Goal: Information Seeking & Learning: Check status

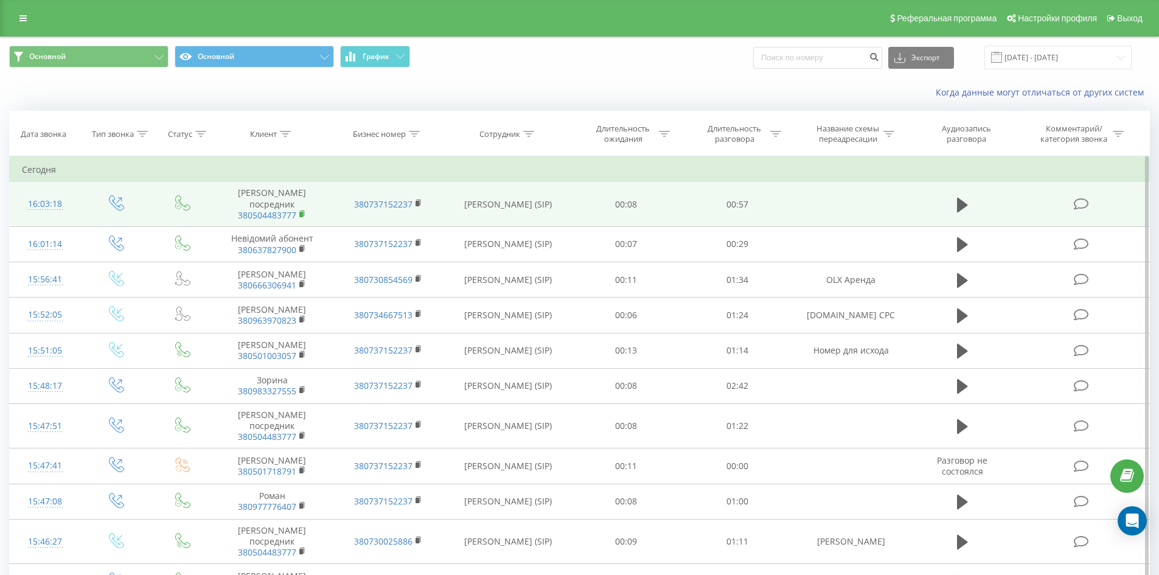
click at [302, 212] on rect at bounding box center [301, 214] width 4 height 5
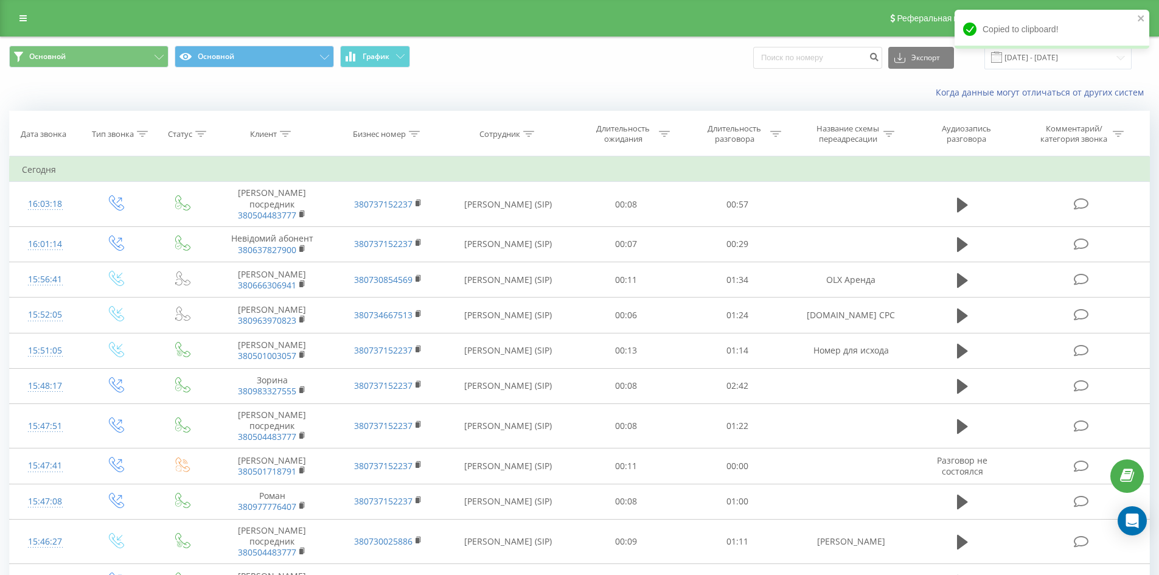
click at [821, 70] on div "Основной Основной График Экспорт .csv .xls .xlsx 20.05.2025 - 20.08.2025" at bounding box center [580, 57] width 1158 height 41
click at [819, 61] on input at bounding box center [817, 58] width 129 height 22
paste input "380504483777"
type input "380504483777"
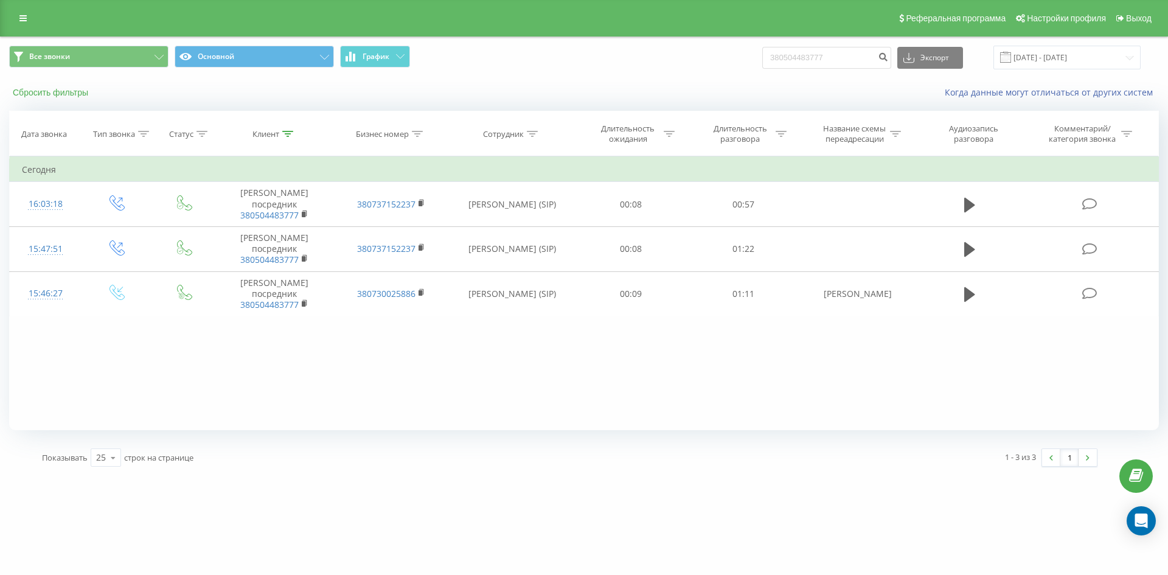
click at [80, 91] on button "Сбросить фильтры" at bounding box center [51, 92] width 85 height 11
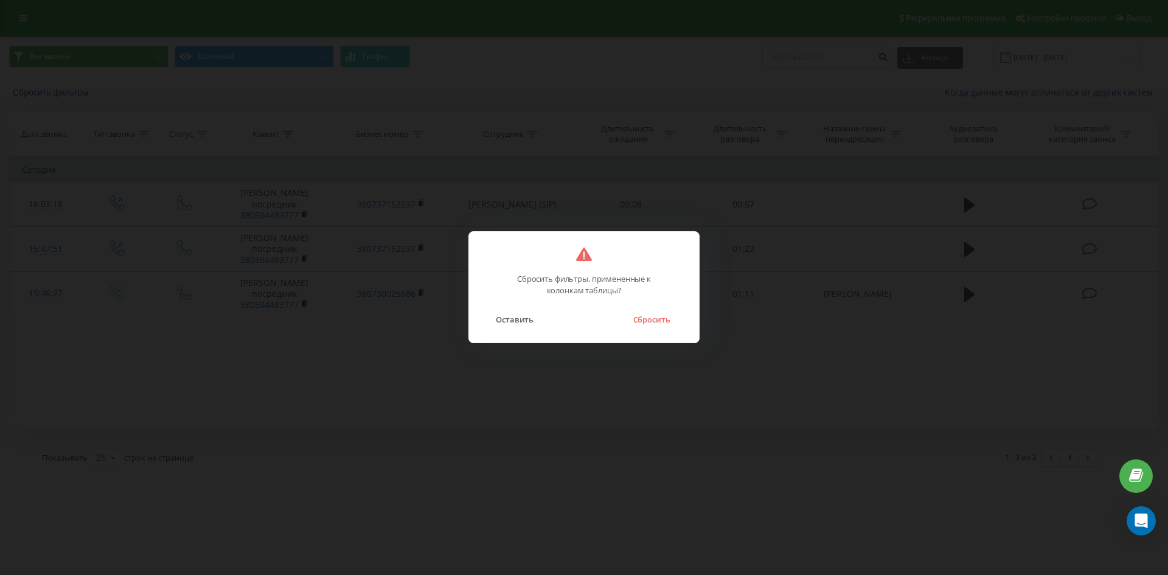
drag, startPoint x: 640, startPoint y: 325, endPoint x: 462, endPoint y: 207, distance: 212.9
click at [639, 325] on button "Сбросить" at bounding box center [651, 319] width 49 height 16
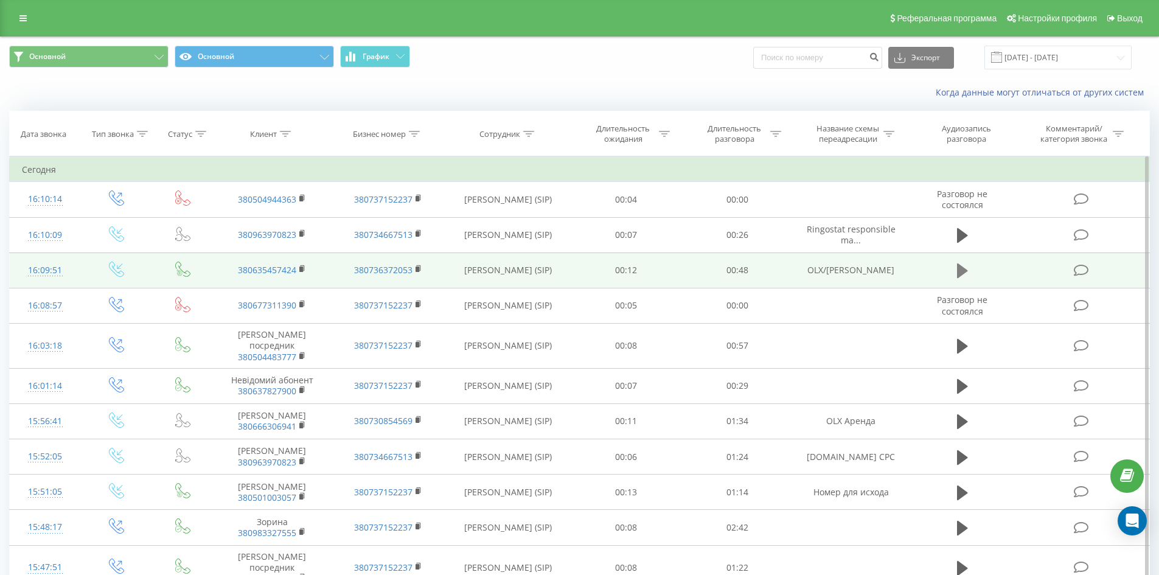
click at [959, 271] on icon at bounding box center [962, 270] width 11 height 15
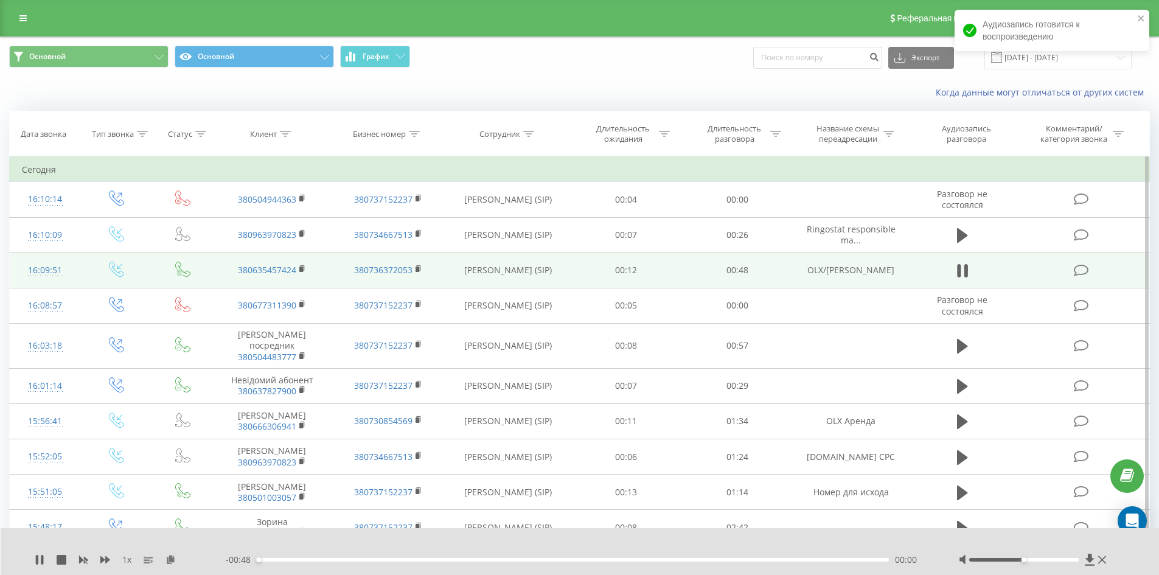
click at [273, 560] on div "00:00" at bounding box center [573, 560] width 633 height 4
click at [310, 558] on div "00:02" at bounding box center [573, 560] width 633 height 4
click at [330, 560] on div "00:05" at bounding box center [573, 560] width 633 height 4
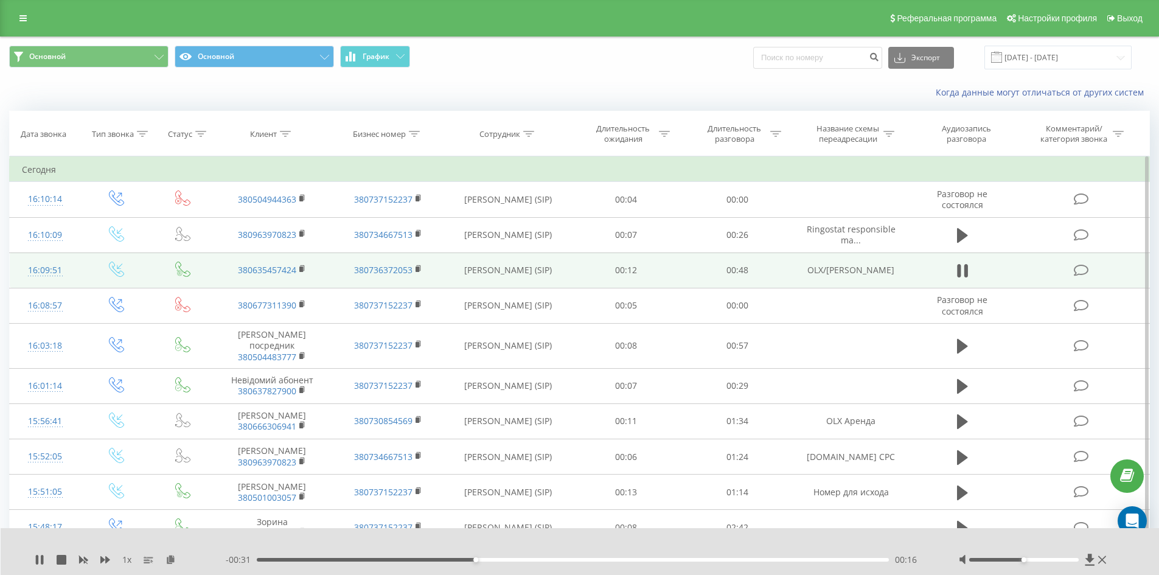
click at [1069, 562] on div at bounding box center [1034, 560] width 151 height 12
click at [1069, 560] on div at bounding box center [1024, 560] width 110 height 4
click at [408, 558] on div "00:11" at bounding box center [573, 560] width 633 height 4
click at [381, 560] on div "00:12" at bounding box center [573, 560] width 633 height 4
drag, startPoint x: 30, startPoint y: 559, endPoint x: 40, endPoint y: 559, distance: 9.1
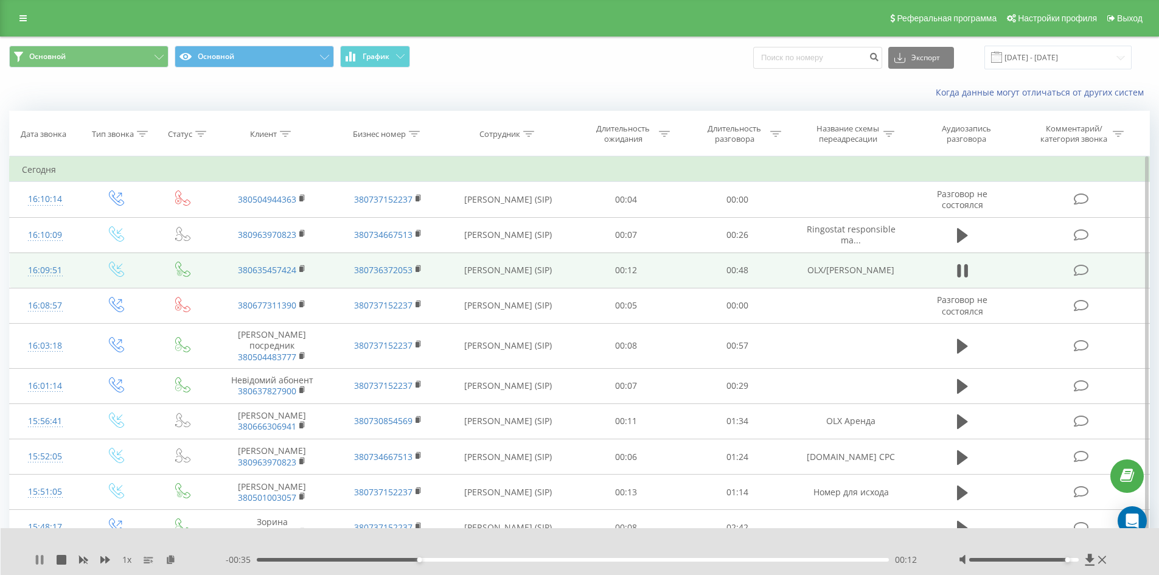
click at [37, 559] on div "1 x - 00:35 00:12 00:12" at bounding box center [580, 551] width 1159 height 47
click at [40, 559] on icon at bounding box center [40, 560] width 10 height 10
click at [40, 560] on icon at bounding box center [39, 560] width 7 height 10
click at [392, 560] on div "00:25" at bounding box center [573, 560] width 633 height 4
click at [369, 558] on div "00:11" at bounding box center [573, 560] width 633 height 4
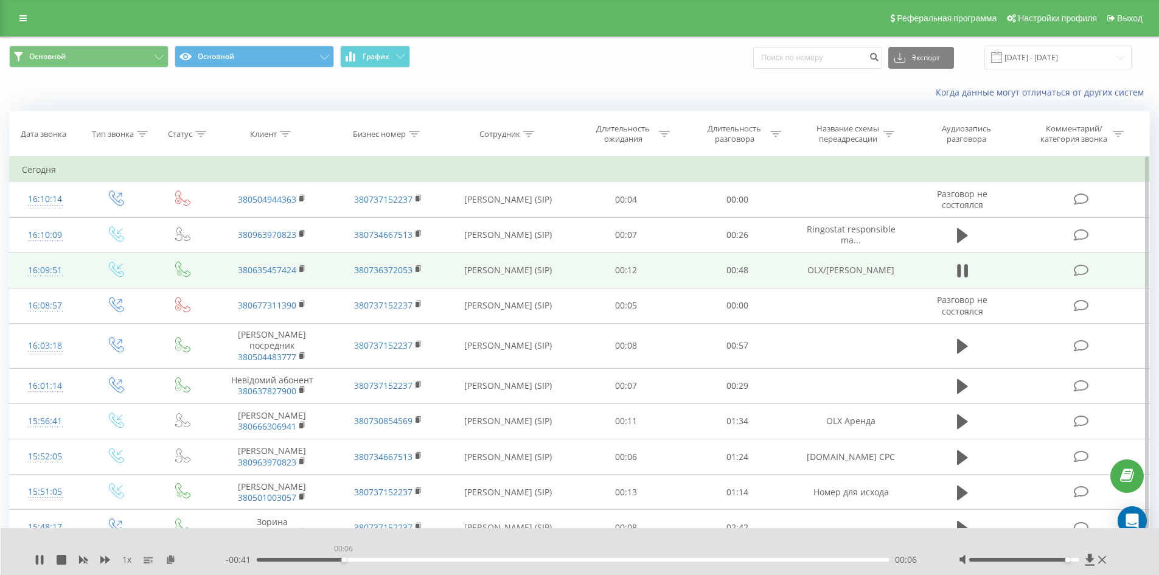
click at [343, 559] on div "00:06" at bounding box center [573, 560] width 633 height 4
click at [41, 562] on icon at bounding box center [42, 560] width 2 height 10
drag, startPoint x: 818, startPoint y: 263, endPoint x: 884, endPoint y: 276, distance: 67.5
click at [884, 276] on td "OLX/DOM RIA Селивон" at bounding box center [851, 269] width 116 height 35
copy td "OLX/DOM RIA Селивон"
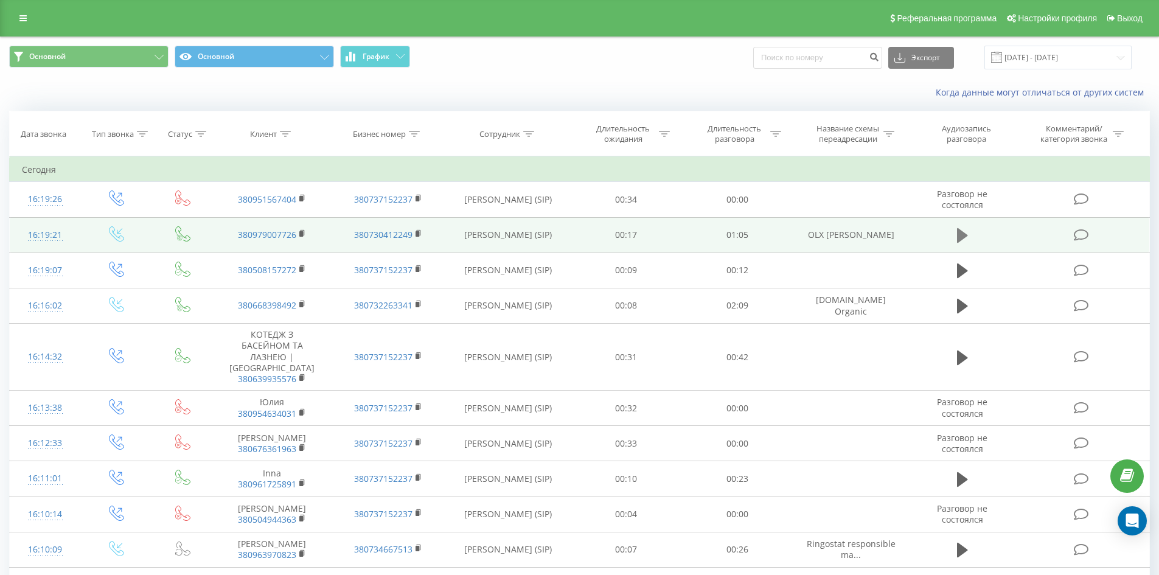
click at [962, 234] on icon at bounding box center [962, 235] width 11 height 15
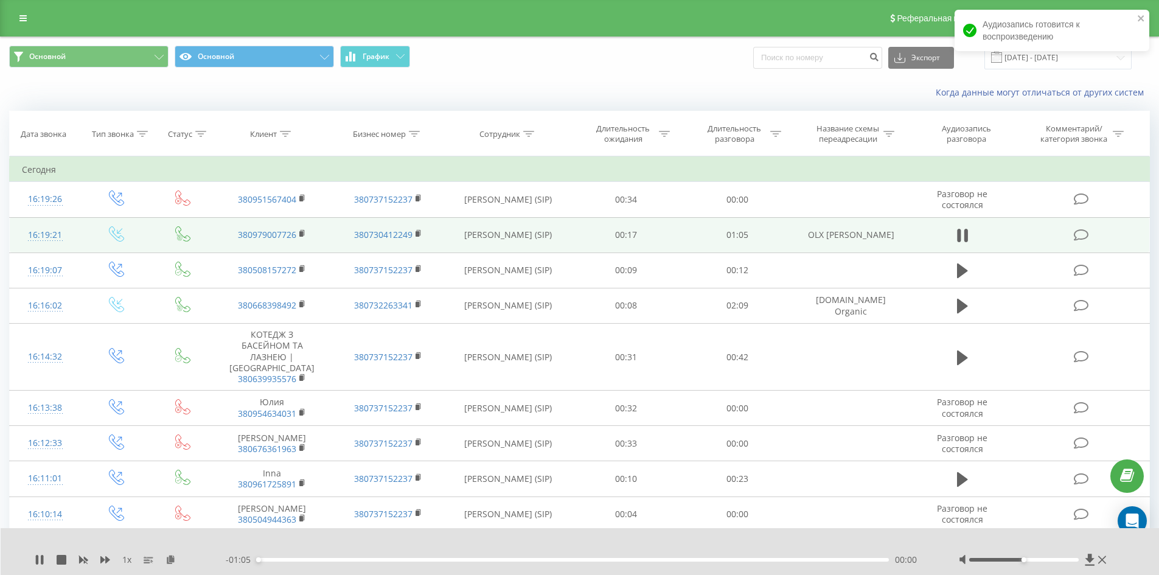
drag, startPoint x: 821, startPoint y: 227, endPoint x: 883, endPoint y: 239, distance: 63.2
click at [883, 239] on td "OLX Ирина Давиденко" at bounding box center [851, 234] width 116 height 35
copy td "OLX Ирина Давиденко"
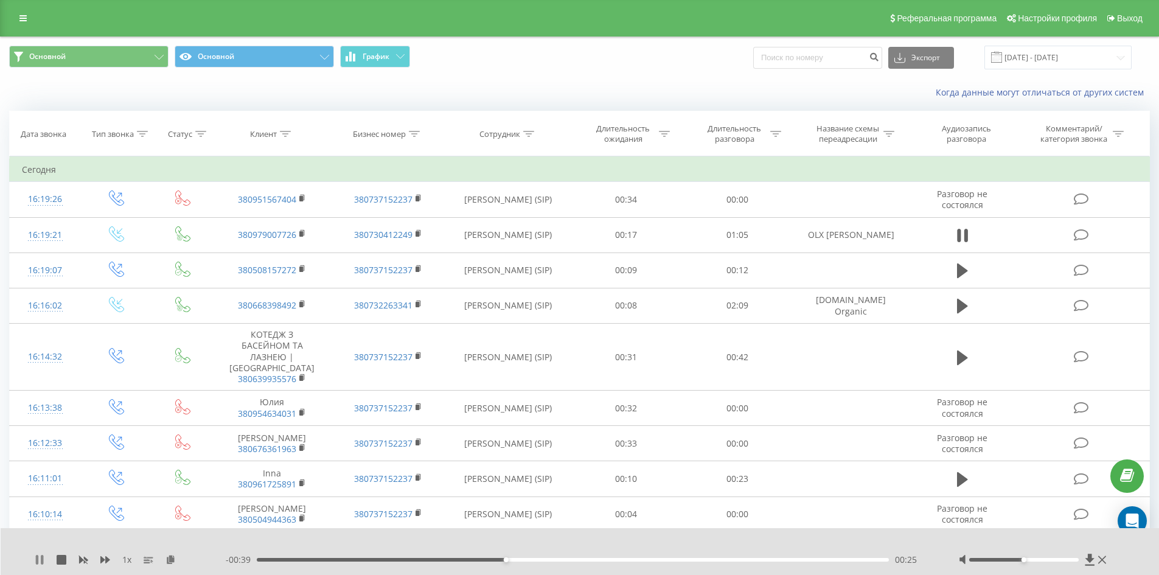
click at [35, 562] on icon at bounding box center [40, 560] width 10 height 10
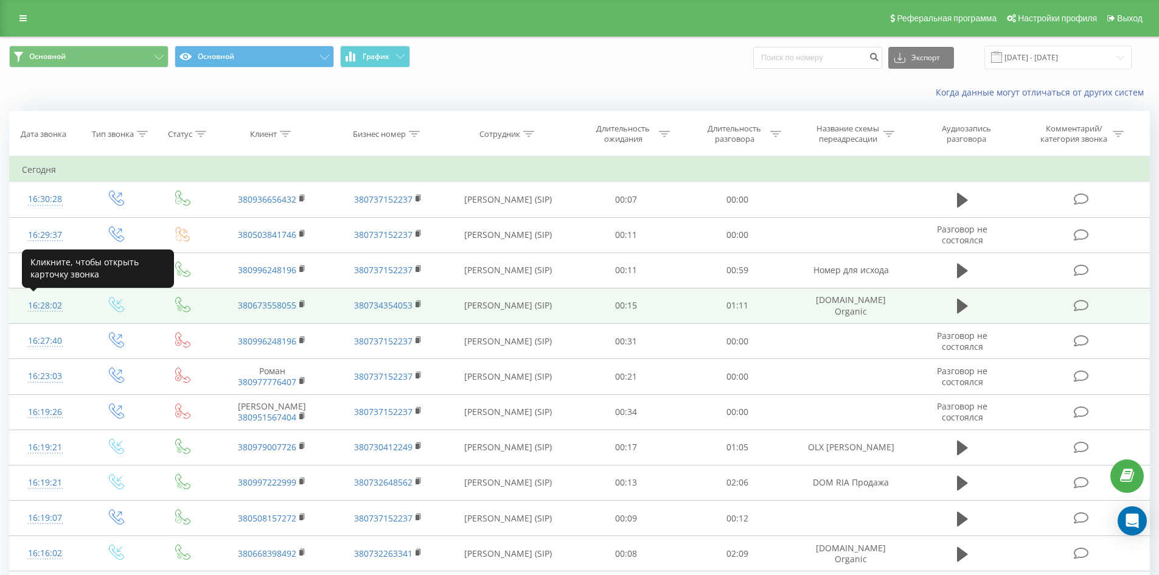
click at [52, 307] on div "16:28:02" at bounding box center [45, 306] width 47 height 24
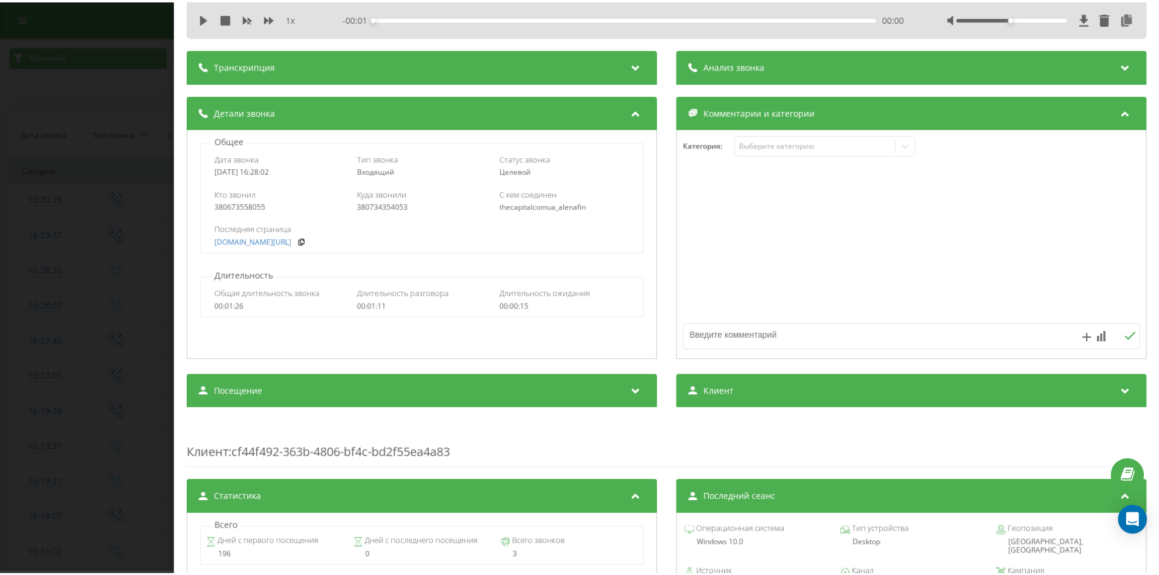
scroll to position [61, 0]
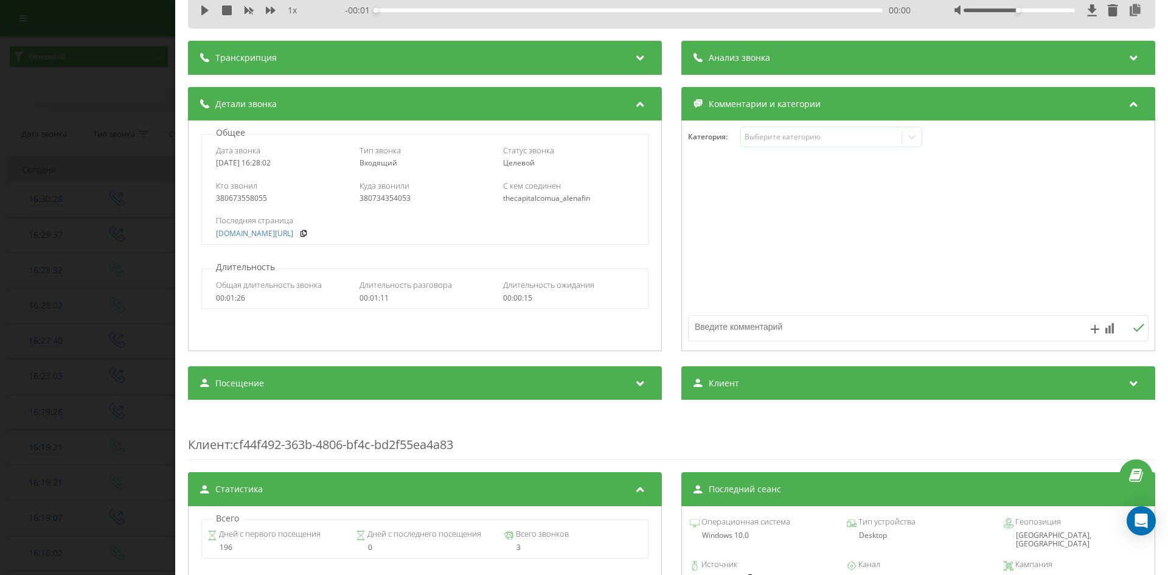
click at [103, 190] on div "Звонок : ua5_-1755696482.1605429 1 x - 00:01 00:00 00:00 Транскрипция Для анали…" at bounding box center [584, 287] width 1168 height 575
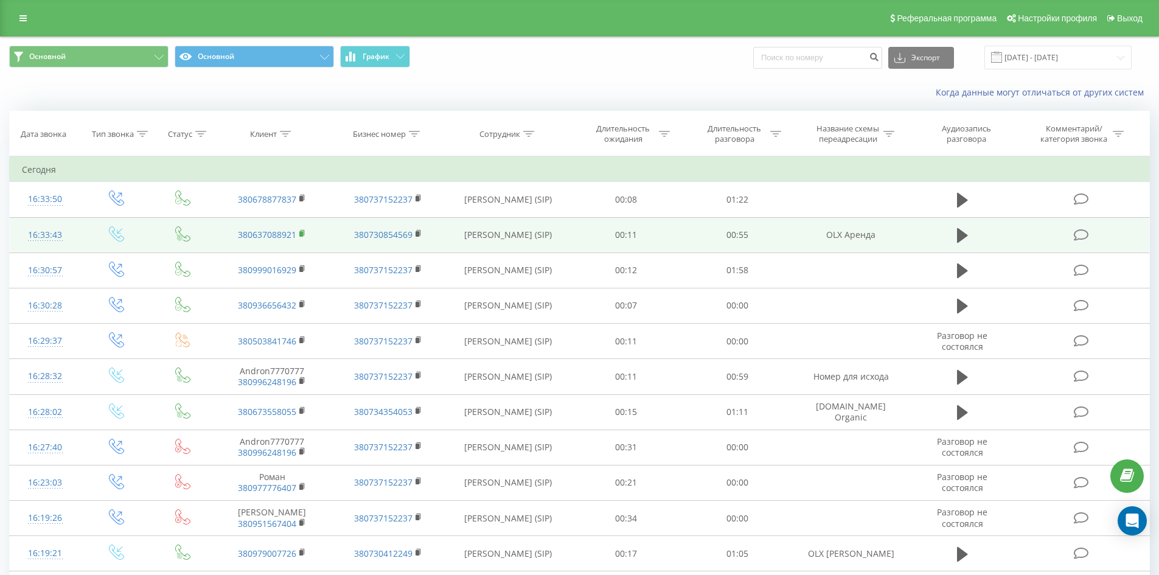
click at [302, 236] on rect at bounding box center [301, 233] width 4 height 5
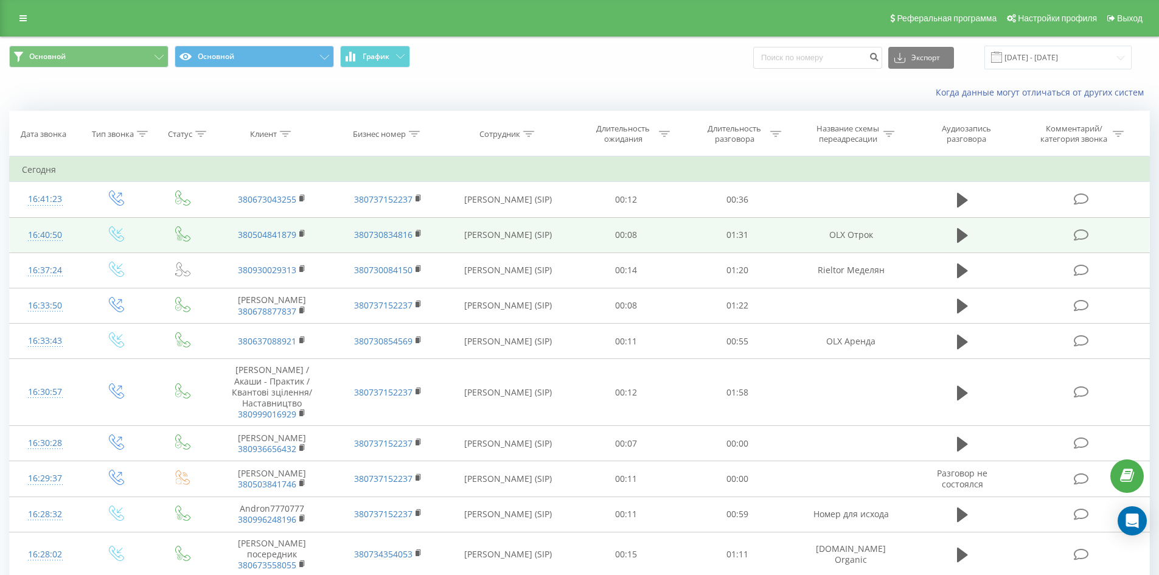
click at [865, 238] on td "OLX Отрок" at bounding box center [851, 234] width 116 height 35
copy tr "OLX Отрок"
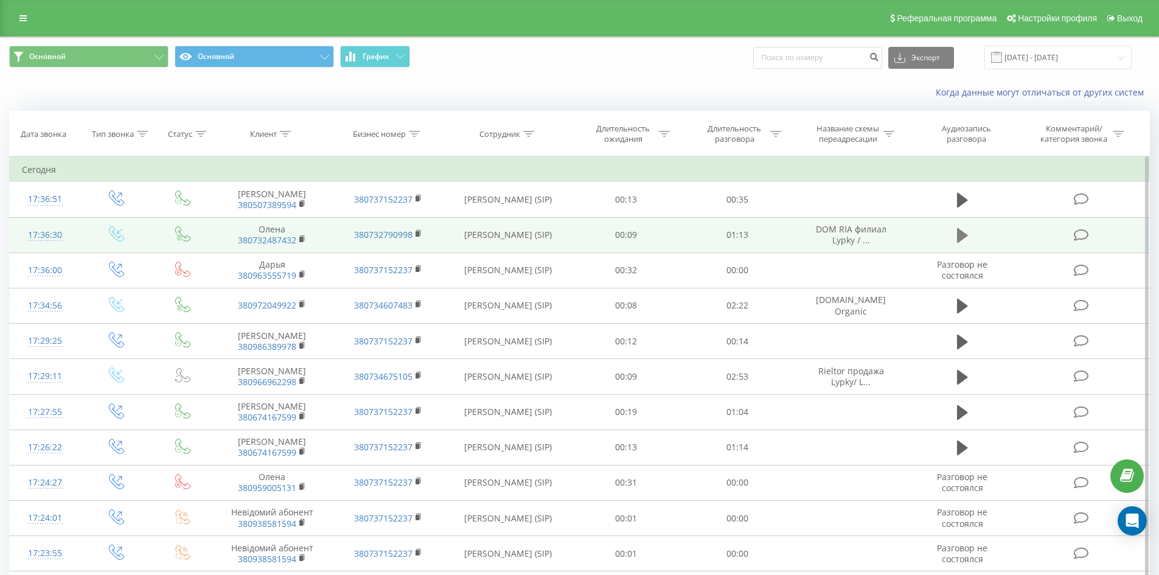
click at [958, 240] on icon at bounding box center [962, 235] width 11 height 15
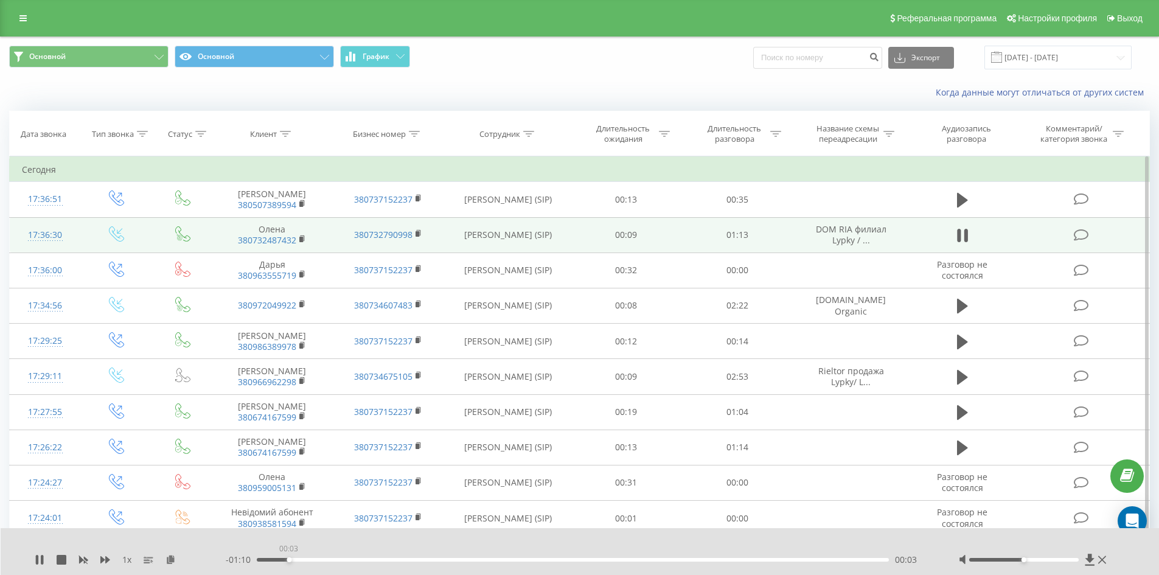
click at [288, 558] on div "00:03" at bounding box center [573, 560] width 633 height 4
click at [319, 560] on div "00:04" at bounding box center [573, 560] width 633 height 4
click at [335, 560] on div "00:08" at bounding box center [573, 560] width 633 height 4
click at [357, 560] on div "00:10" at bounding box center [573, 560] width 633 height 4
click at [41, 562] on icon at bounding box center [42, 560] width 2 height 10
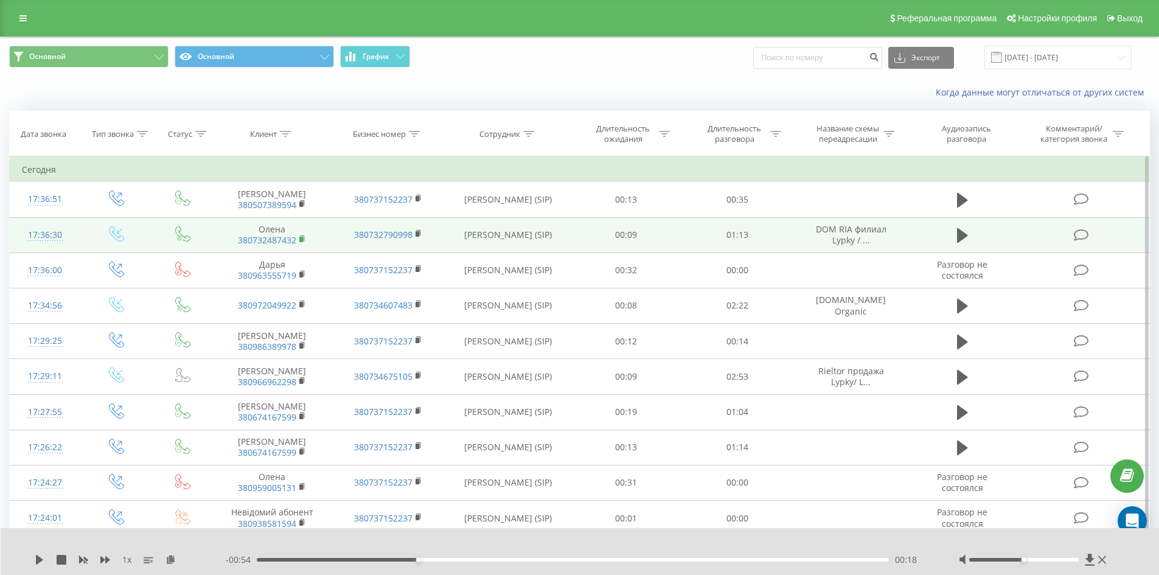
click at [302, 241] on rect at bounding box center [301, 239] width 4 height 5
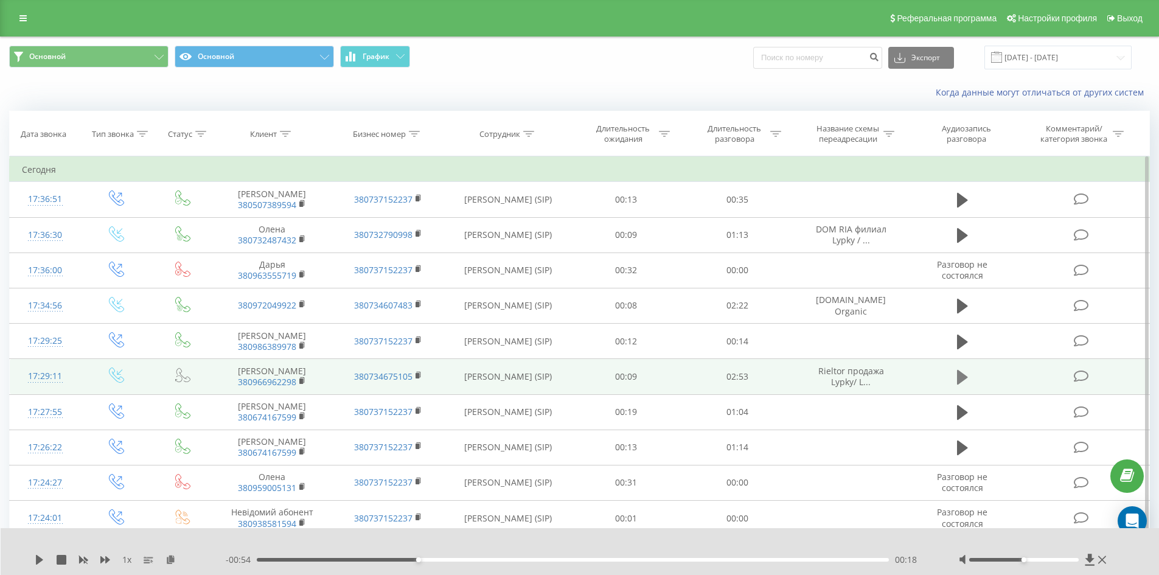
click at [964, 376] on icon at bounding box center [962, 377] width 11 height 15
click at [294, 561] on div "00:00" at bounding box center [573, 560] width 633 height 4
click at [323, 561] on div "00:18" at bounding box center [573, 560] width 633 height 4
click at [1050, 558] on div at bounding box center [1024, 560] width 110 height 4
drag, startPoint x: 371, startPoint y: 559, endPoint x: 388, endPoint y: 559, distance: 17.0
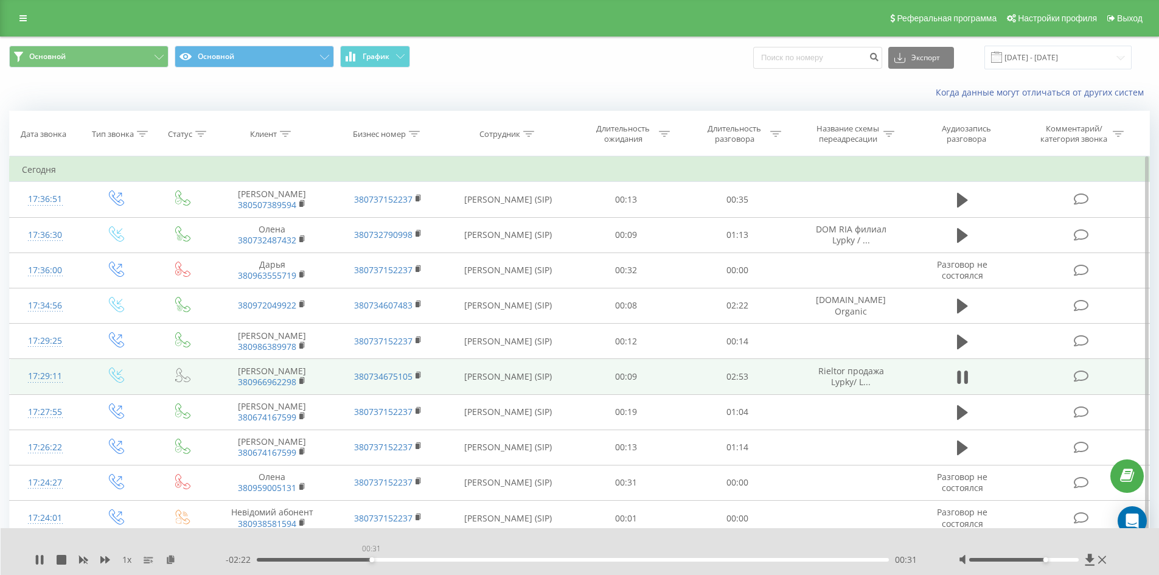
click at [372, 559] on div "00:31" at bounding box center [573, 560] width 633 height 4
click at [400, 561] on div "00:39" at bounding box center [573, 560] width 633 height 4
click at [592, 558] on div "01:56" at bounding box center [573, 560] width 633 height 4
click at [610, 559] on div "01:33" at bounding box center [573, 560] width 633 height 4
click at [622, 559] on div "01:41" at bounding box center [573, 560] width 633 height 4
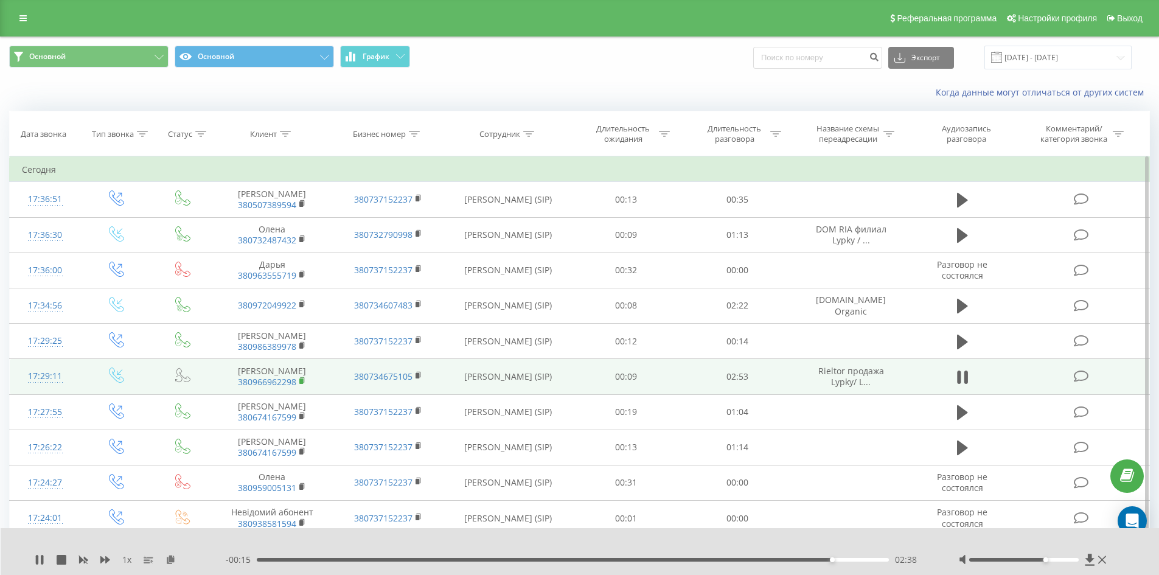
click at [301, 381] on rect at bounding box center [301, 380] width 4 height 5
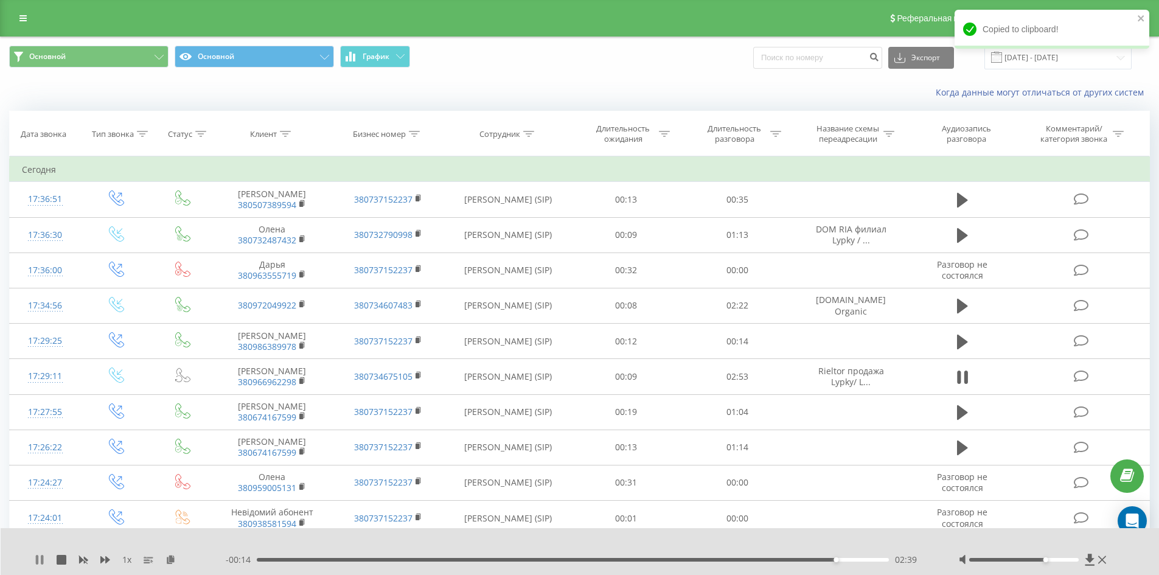
click at [37, 560] on icon at bounding box center [37, 560] width 2 height 10
